Goal: Find specific page/section: Find specific page/section

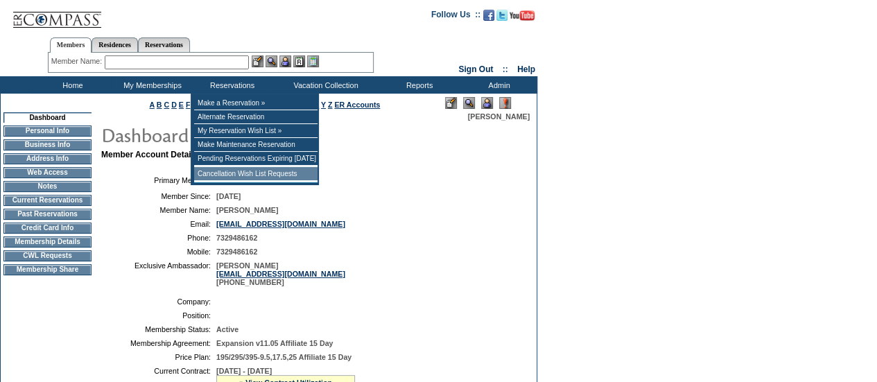
click at [238, 173] on td "Cancellation Wish List Requests" at bounding box center [255, 174] width 123 height 14
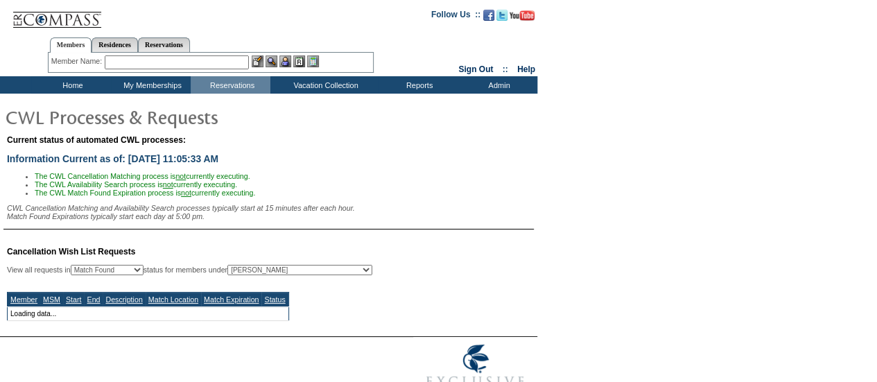
select select "50"
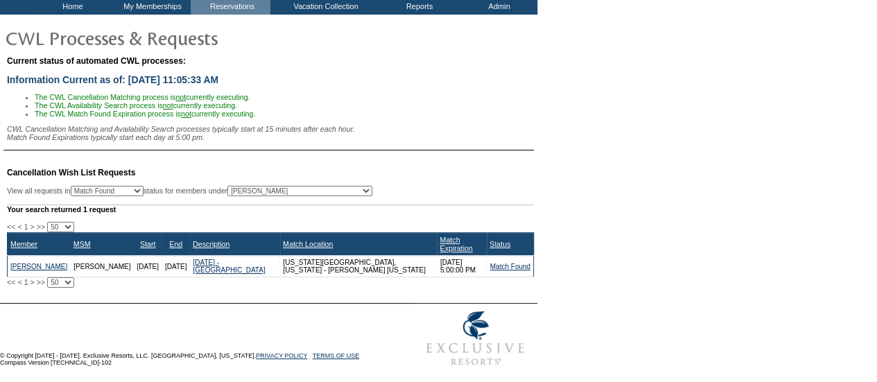
scroll to position [80, 0]
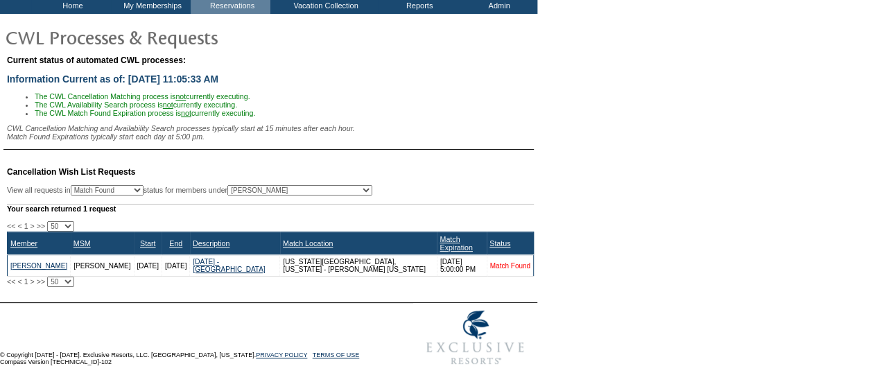
click at [501, 265] on link "Match Found" at bounding box center [510, 266] width 40 height 8
